Goal: Ask a question

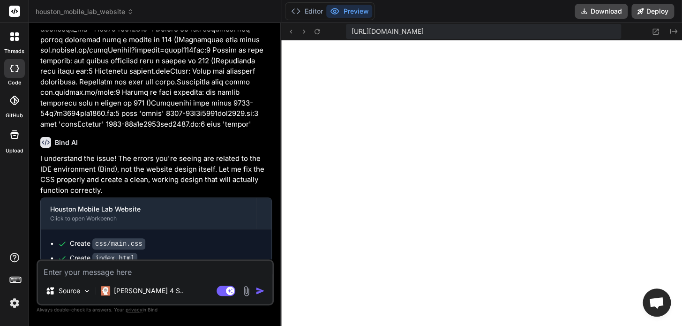
scroll to position [4963, 0]
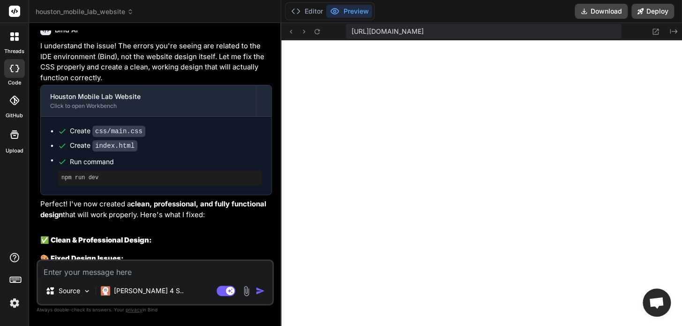
click at [84, 6] on header "houston_mobile_lab_website Created with Pixso." at bounding box center [155, 11] width 252 height 23
click at [85, 11] on span "houston_mobile_lab_website" at bounding box center [85, 11] width 98 height 9
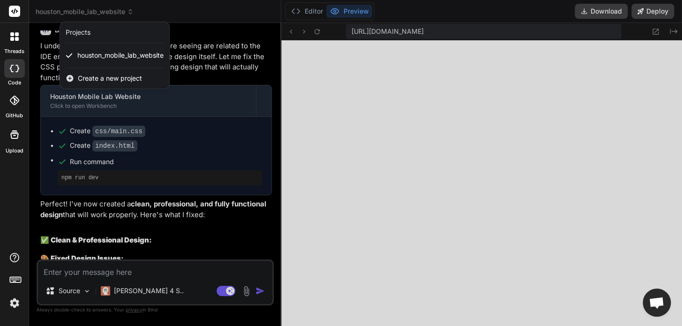
click at [84, 35] on div "Projects" at bounding box center [78, 32] width 25 height 9
click at [22, 42] on div at bounding box center [15, 37] width 20 height 20
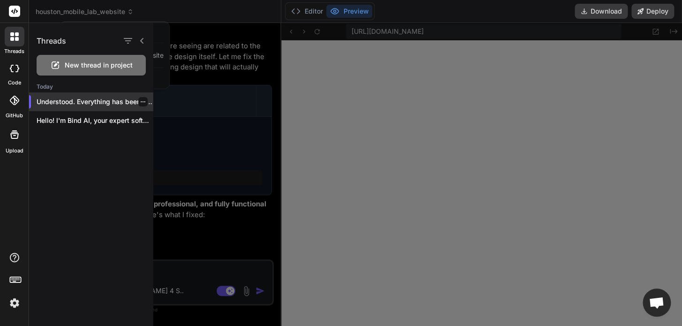
click at [92, 101] on p "Understood. Everything has been cleared...." at bounding box center [95, 101] width 117 height 9
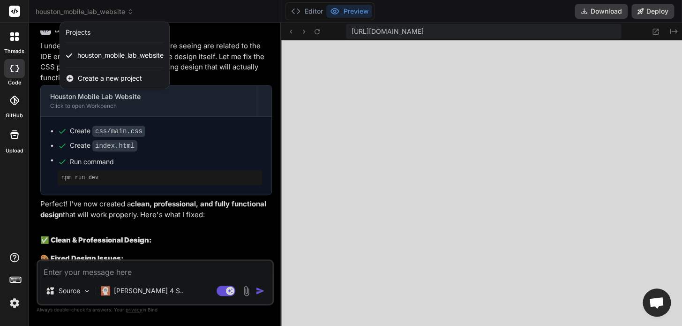
click at [17, 40] on icon at bounding box center [17, 39] width 4 height 4
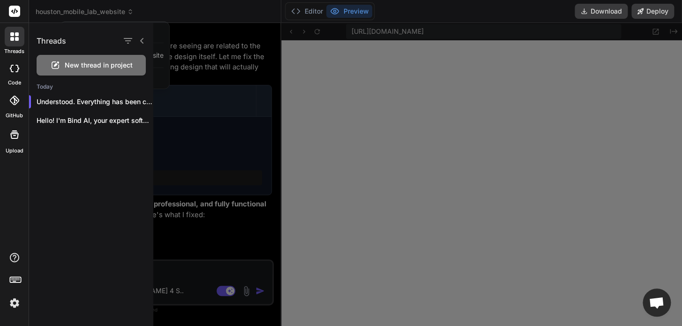
click at [74, 50] on div "Threads" at bounding box center [91, 39] width 124 height 32
click at [58, 116] on p "Hello! I'm Bind AI, your expert software..." at bounding box center [95, 120] width 117 height 9
type textarea "</body> </html>"
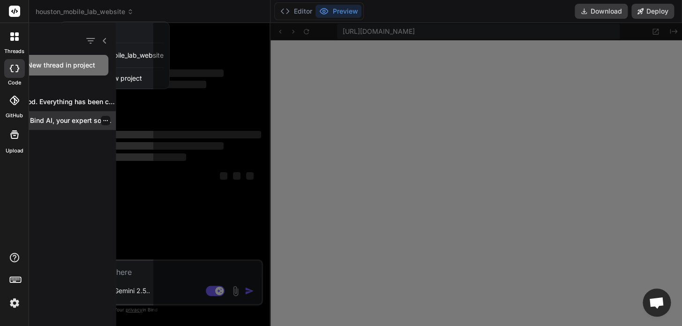
scroll to position [0, 0]
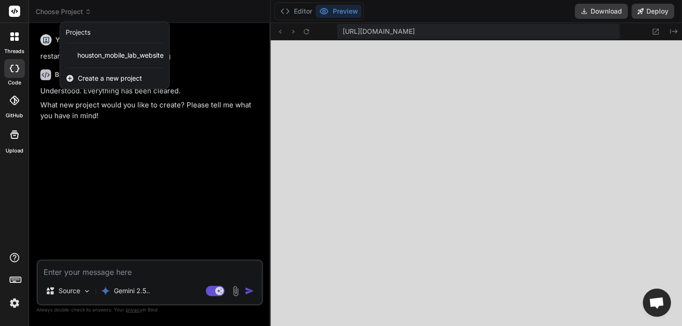
type textarea "x"
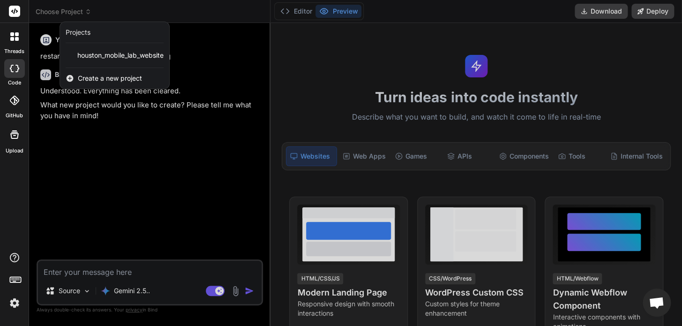
scroll to position [1719, 0]
click at [257, 142] on div at bounding box center [341, 163] width 682 height 326
